Goal: Check status: Check status

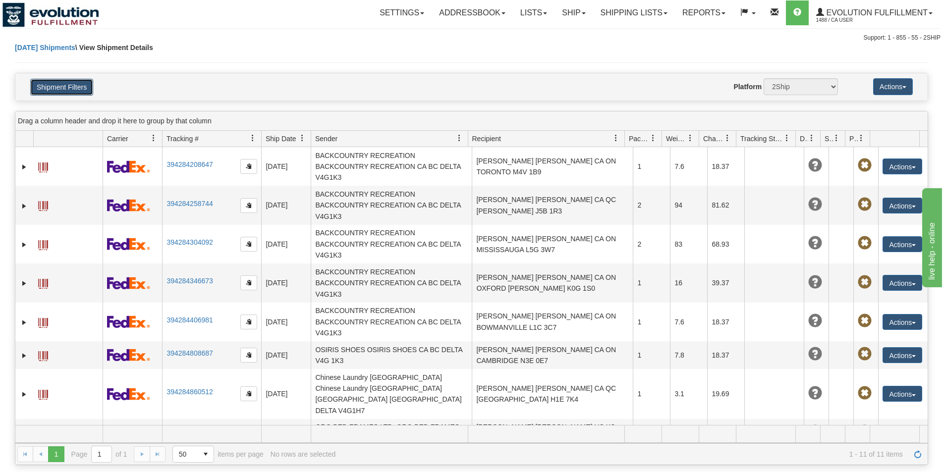
click at [70, 84] on button "Shipment Filters" at bounding box center [61, 87] width 63 height 17
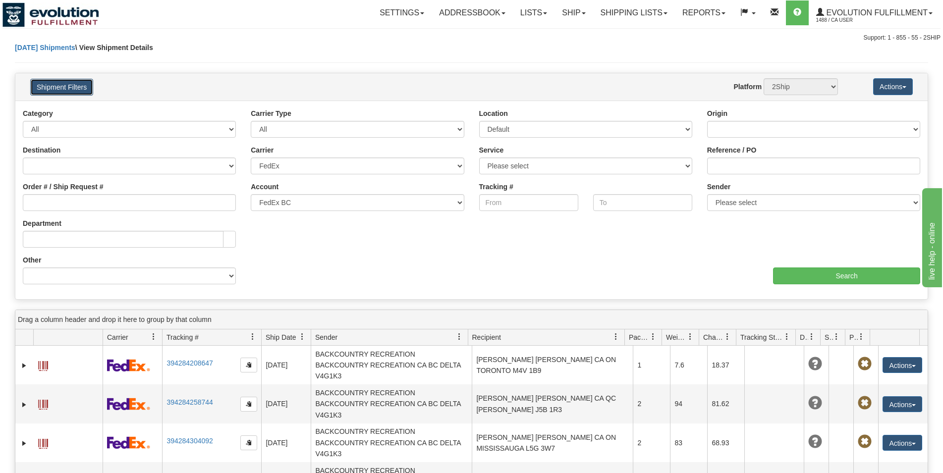
click at [70, 84] on button "Shipment Filters" at bounding box center [61, 87] width 63 height 17
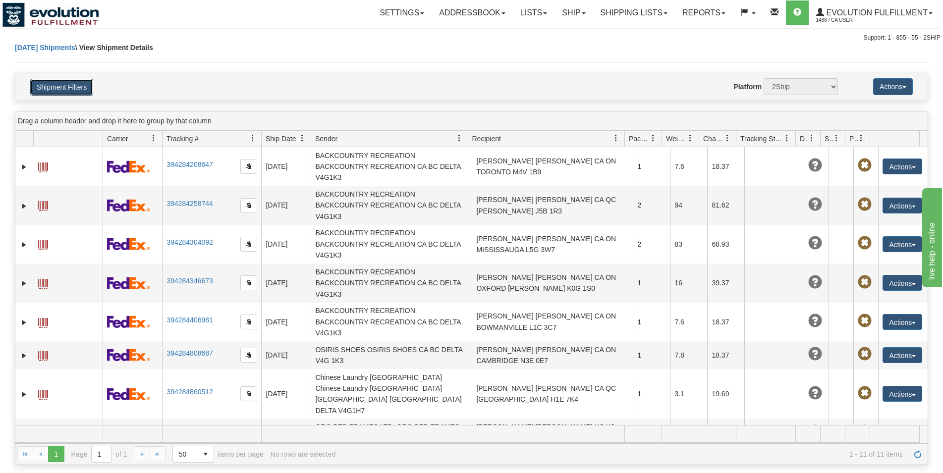
click at [70, 84] on button "Shipment Filters" at bounding box center [61, 87] width 63 height 17
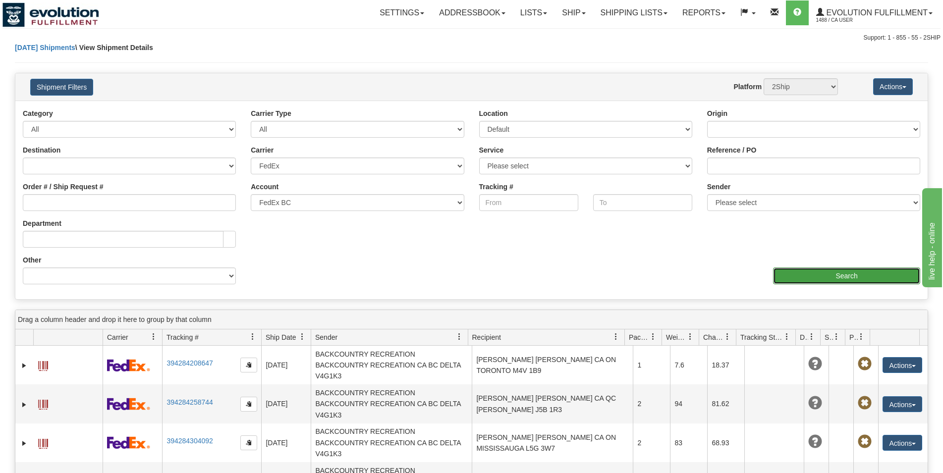
click at [797, 274] on input "Search" at bounding box center [846, 276] width 147 height 17
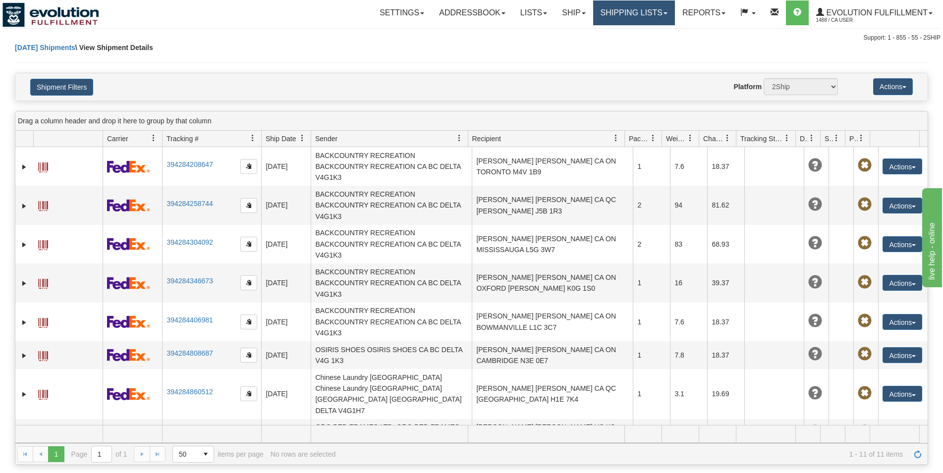
click at [621, 7] on link "Shipping lists" at bounding box center [634, 12] width 82 height 25
click at [69, 89] on button "Shipment Filters" at bounding box center [61, 87] width 63 height 17
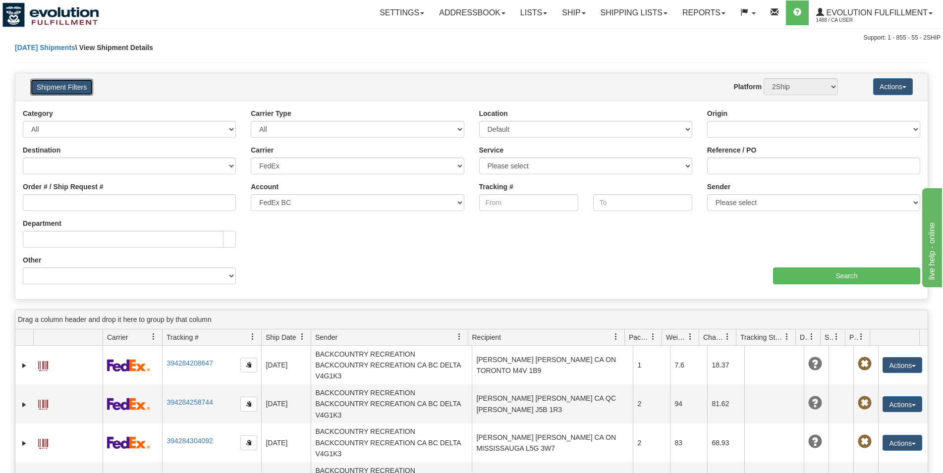
click at [78, 90] on button "Shipment Filters" at bounding box center [61, 87] width 63 height 17
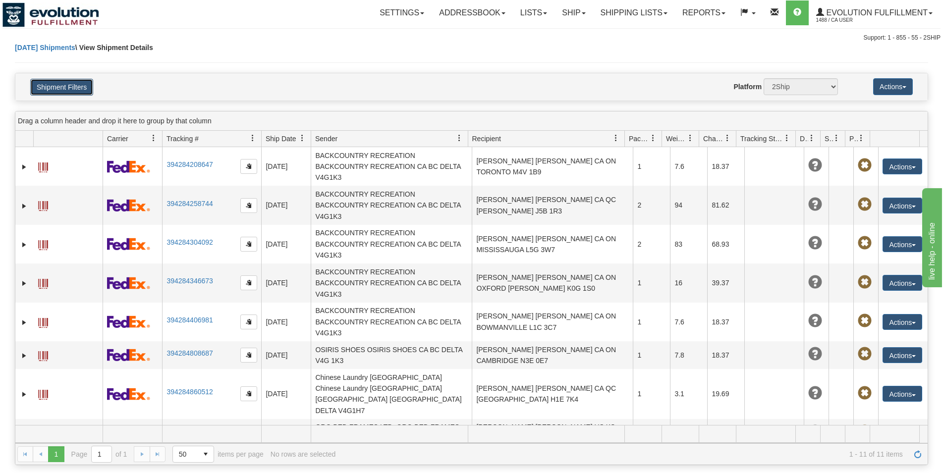
click at [79, 86] on button "Shipment Filters" at bounding box center [61, 87] width 63 height 17
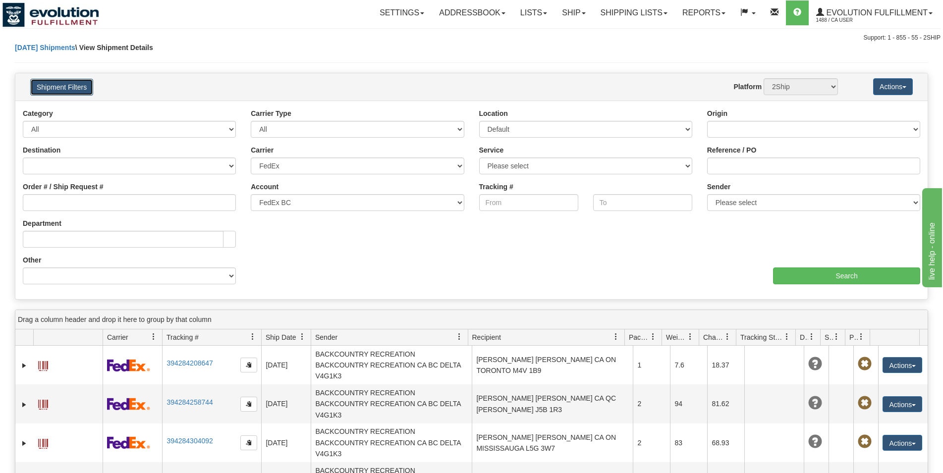
click at [79, 86] on button "Shipment Filters" at bounding box center [61, 87] width 63 height 17
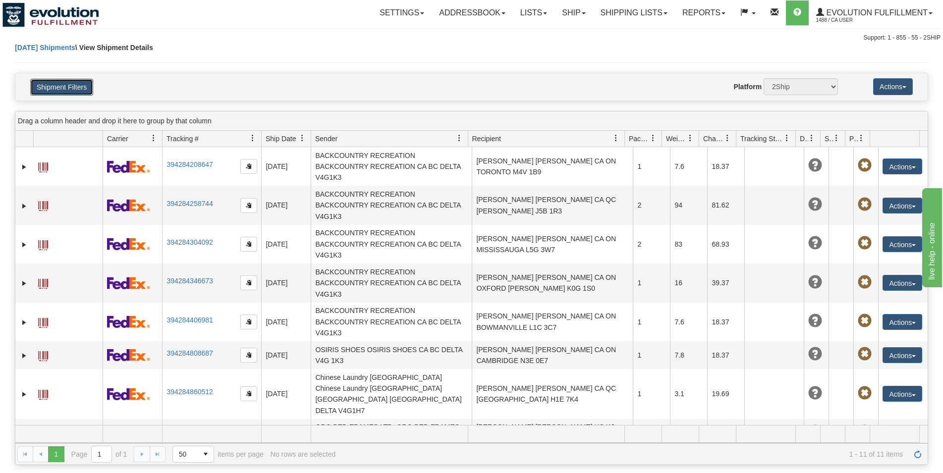
click at [79, 85] on button "Shipment Filters" at bounding box center [61, 87] width 63 height 17
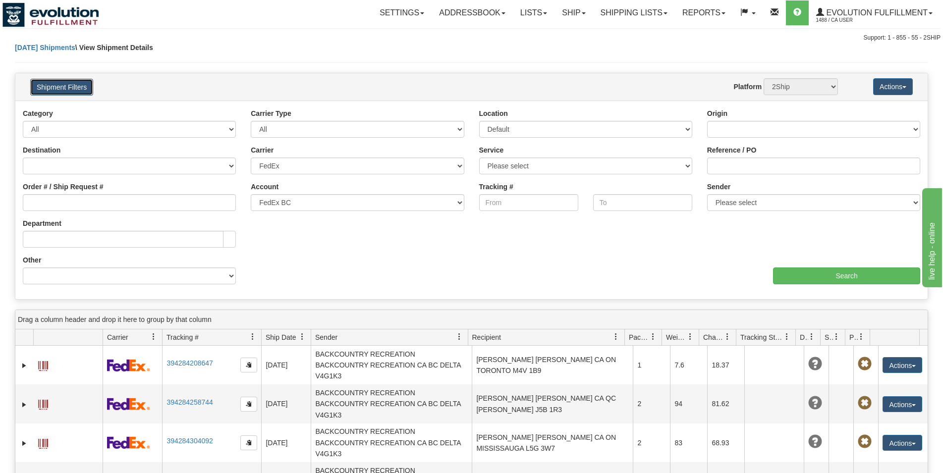
click at [64, 83] on button "Shipment Filters" at bounding box center [61, 87] width 63 height 17
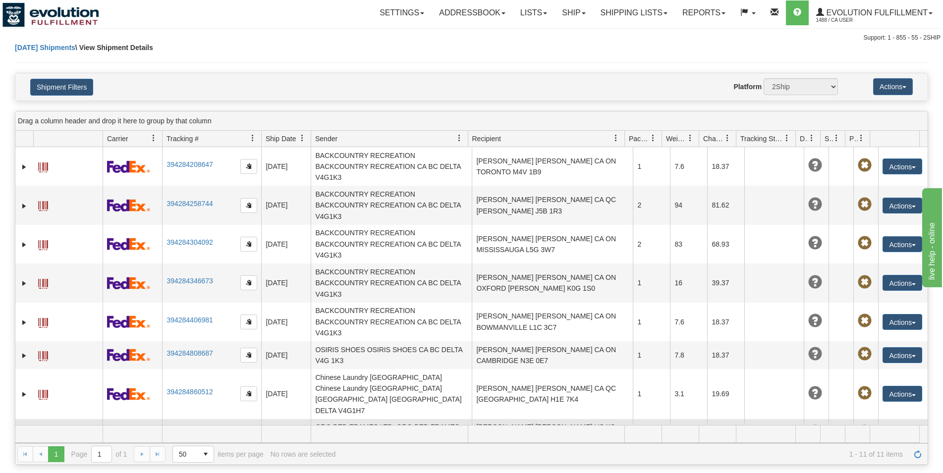
scroll to position [94, 0]
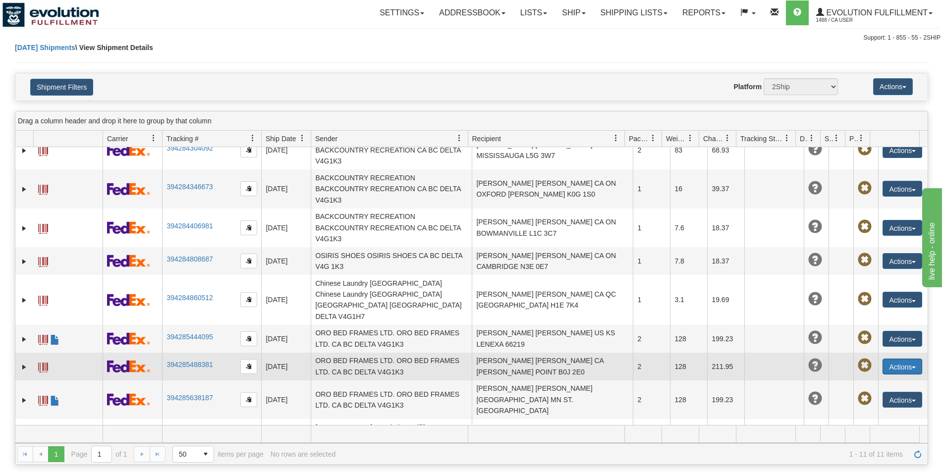
click at [884, 359] on button "Actions" at bounding box center [902, 367] width 40 height 16
click at [92, 362] on td at bounding box center [67, 367] width 69 height 28
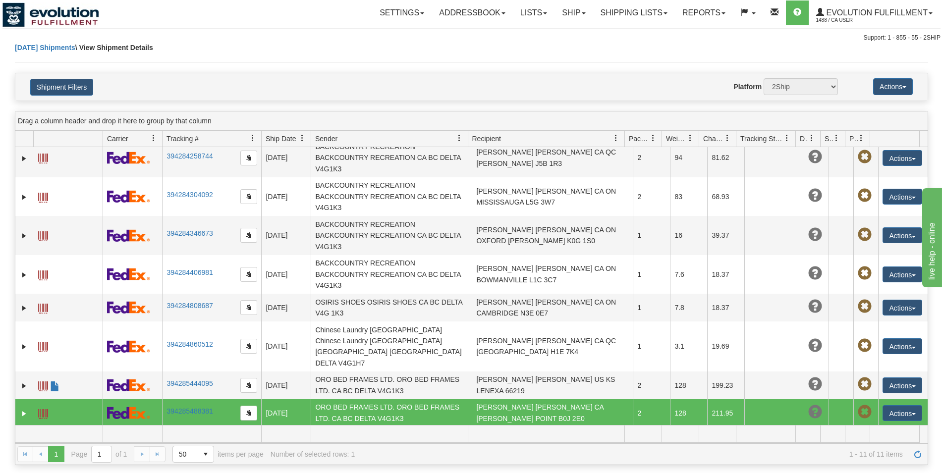
scroll to position [0, 0]
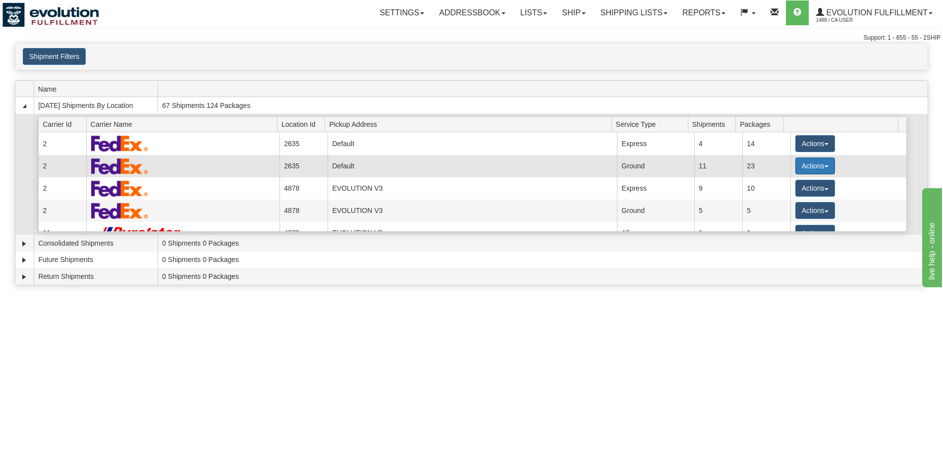
drag, startPoint x: 803, startPoint y: 160, endPoint x: 806, endPoint y: 168, distance: 8.7
click at [803, 160] on button "Actions" at bounding box center [815, 166] width 40 height 17
click at [801, 185] on link "Details" at bounding box center [794, 184] width 79 height 13
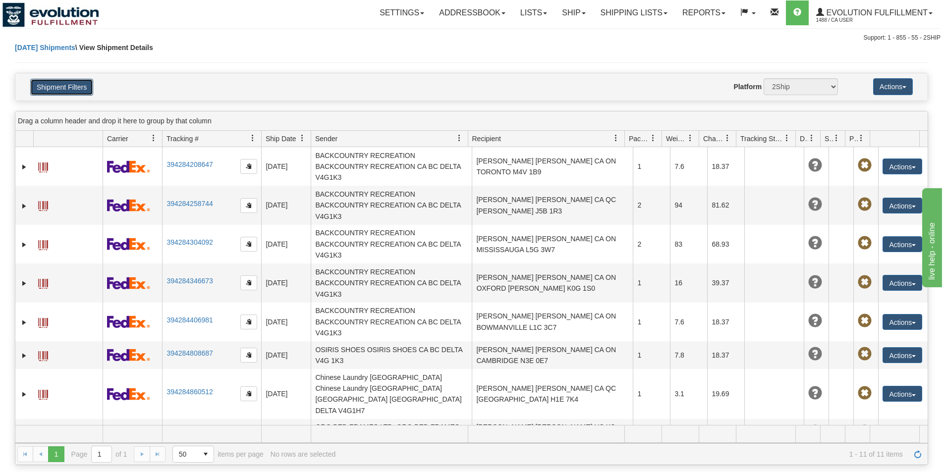
click at [79, 90] on button "Shipment Filters" at bounding box center [61, 87] width 63 height 17
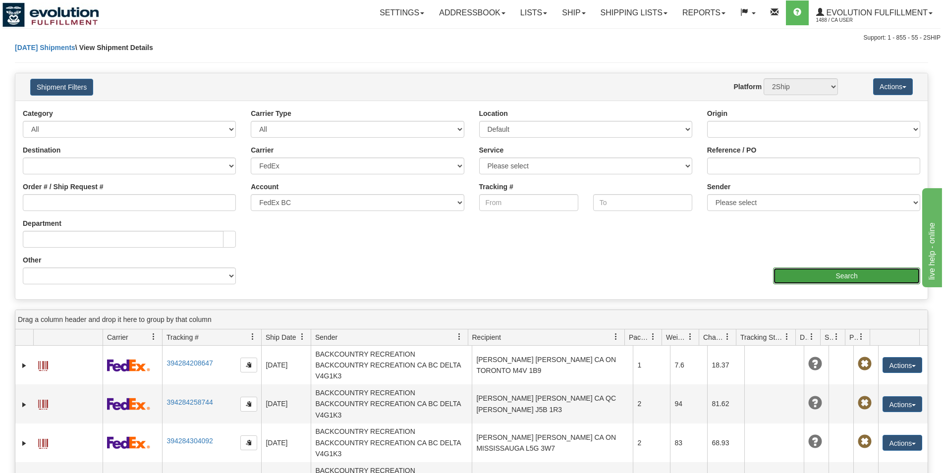
click at [826, 279] on input "Search" at bounding box center [846, 276] width 147 height 17
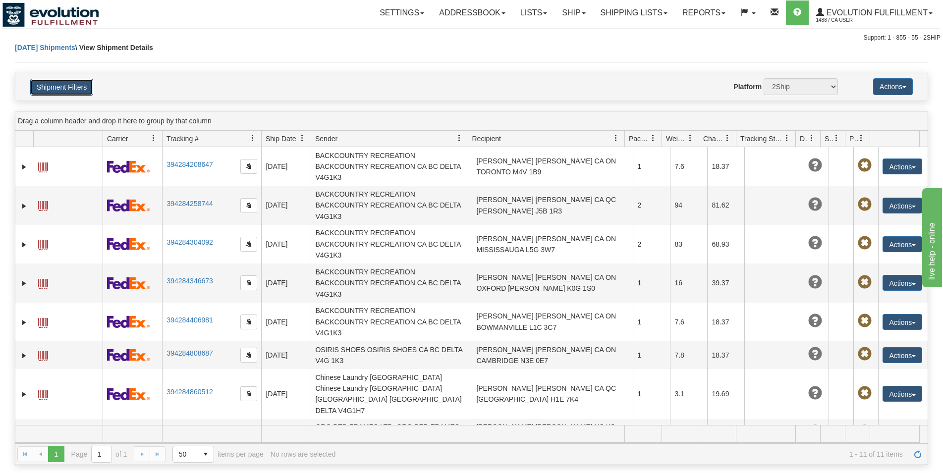
drag, startPoint x: 88, startPoint y: 86, endPoint x: 579, endPoint y: 111, distance: 491.7
click at [90, 86] on button "Shipment Filters" at bounding box center [61, 87] width 63 height 17
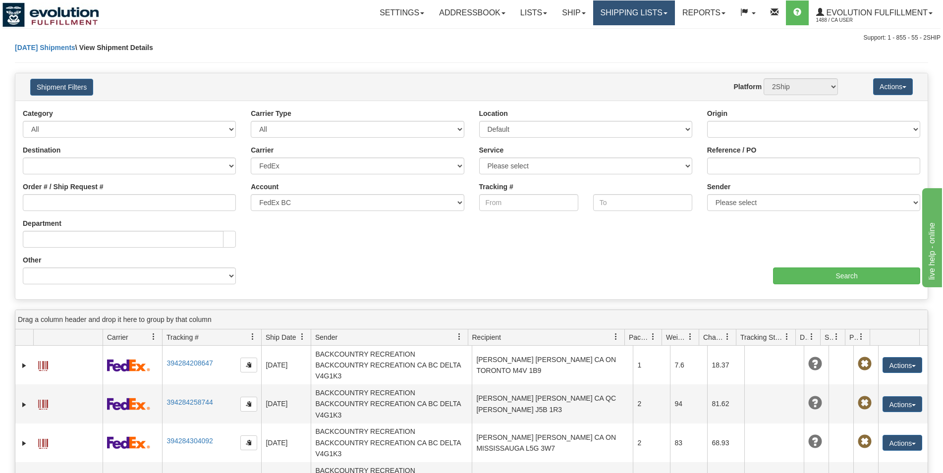
click at [638, 6] on link "Shipping lists" at bounding box center [634, 12] width 82 height 25
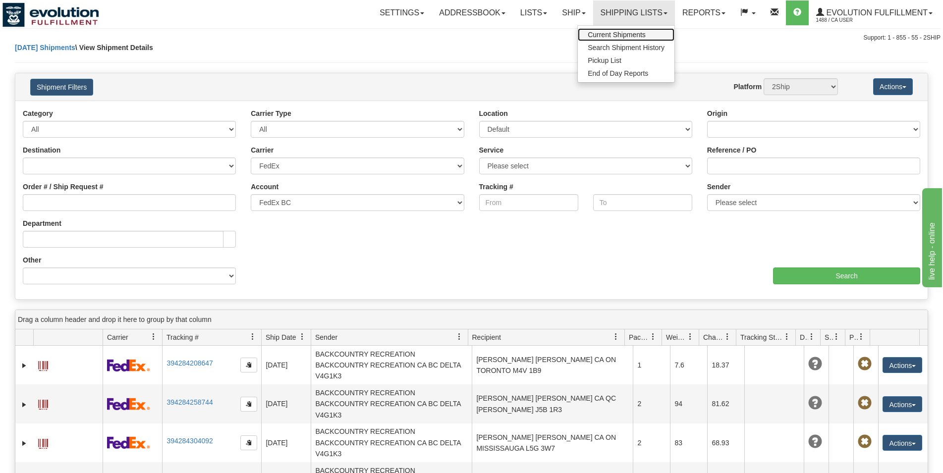
click at [627, 35] on span "Current Shipments" at bounding box center [617, 35] width 58 height 8
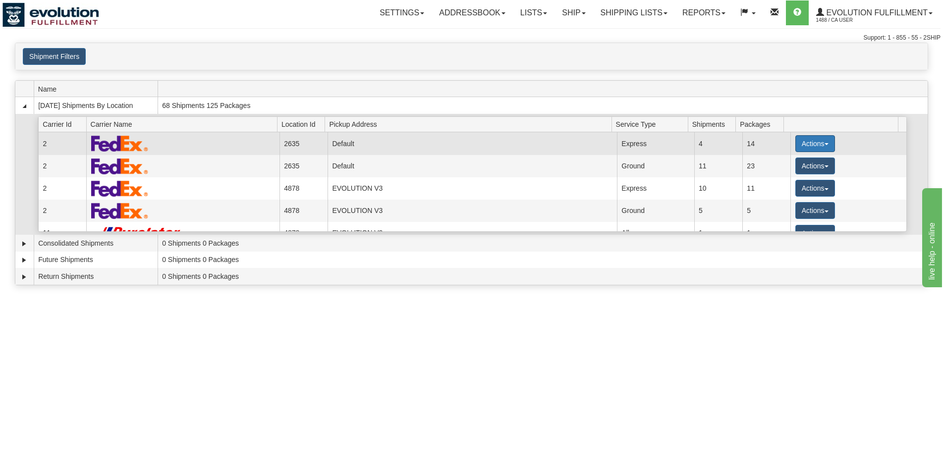
click at [804, 144] on button "Actions" at bounding box center [815, 143] width 40 height 17
click at [801, 163] on link "Details" at bounding box center [794, 162] width 79 height 13
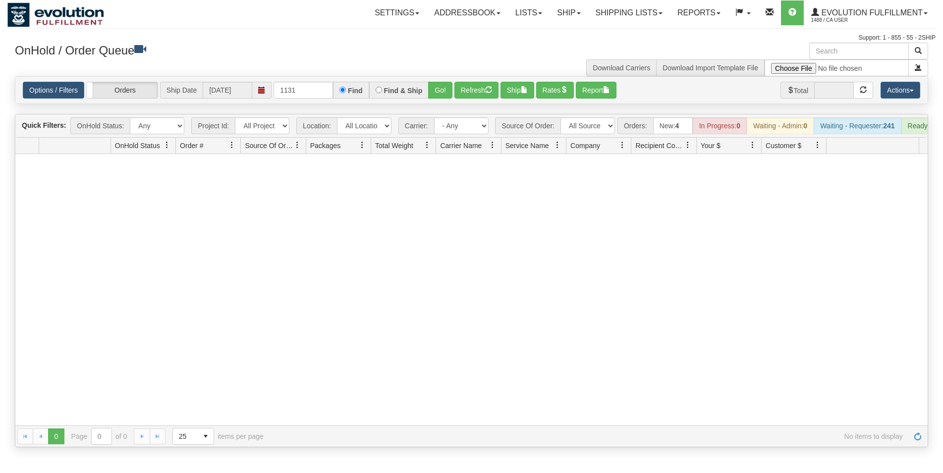
drag, startPoint x: 52, startPoint y: 421, endPoint x: -207, endPoint y: 370, distance: 263.7
click at [629, 6] on link "Shipping lists" at bounding box center [629, 12] width 82 height 25
click at [618, 35] on span "Current Shipments" at bounding box center [612, 35] width 58 height 8
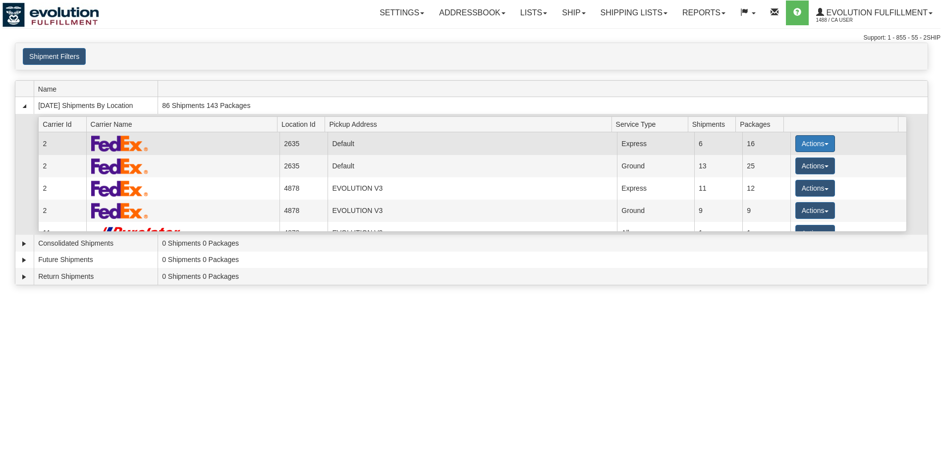
drag, startPoint x: 779, startPoint y: 143, endPoint x: 788, endPoint y: 143, distance: 8.9
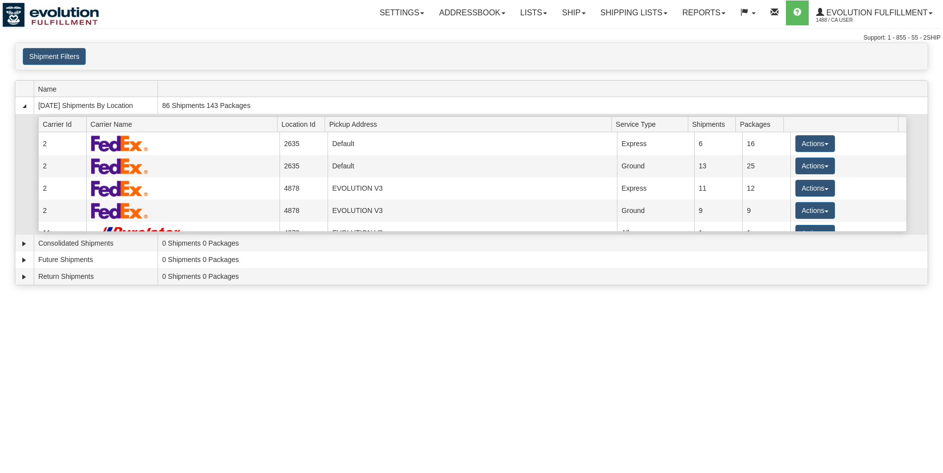
drag, startPoint x: 733, startPoint y: 97, endPoint x: 755, endPoint y: 116, distance: 29.1
click at [733, 96] on th at bounding box center [543, 89] width 770 height 16
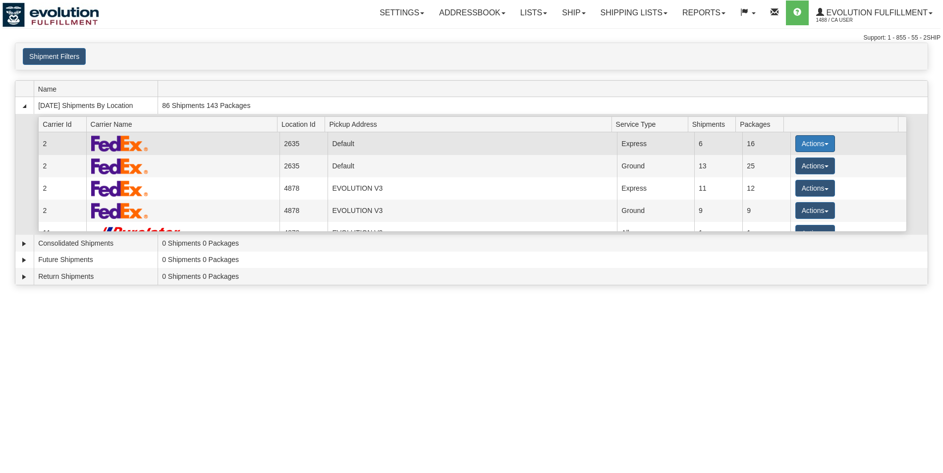
click at [800, 141] on button "Actions" at bounding box center [815, 143] width 40 height 17
click at [775, 165] on span "Details" at bounding box center [778, 162] width 27 height 7
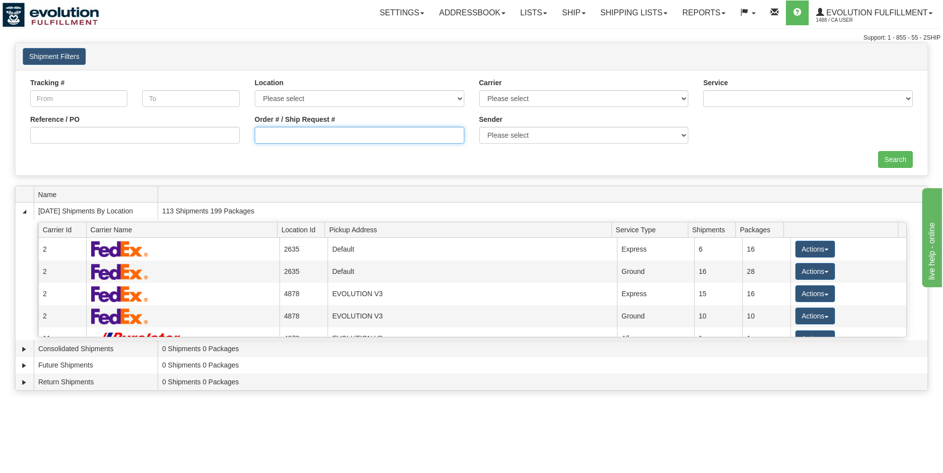
click at [313, 139] on input "Order # / Ship Request #" at bounding box center [360, 135] width 210 height 17
type input "10028"
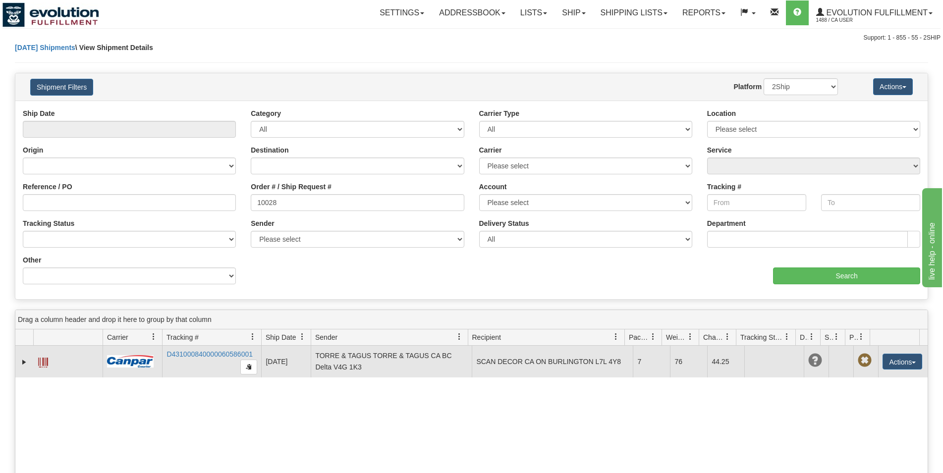
click at [46, 360] on span at bounding box center [43, 363] width 10 height 10
